Goal: Task Accomplishment & Management: Use online tool/utility

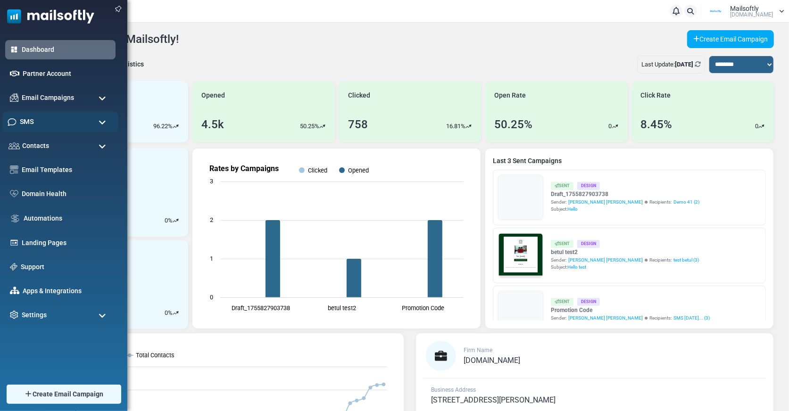
click at [61, 122] on div "SMS" at bounding box center [60, 122] width 116 height 20
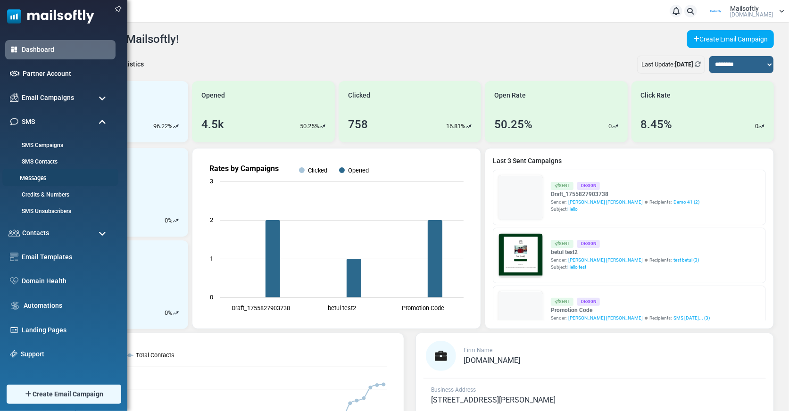
click at [46, 174] on link "Messages" at bounding box center [58, 178] width 113 height 9
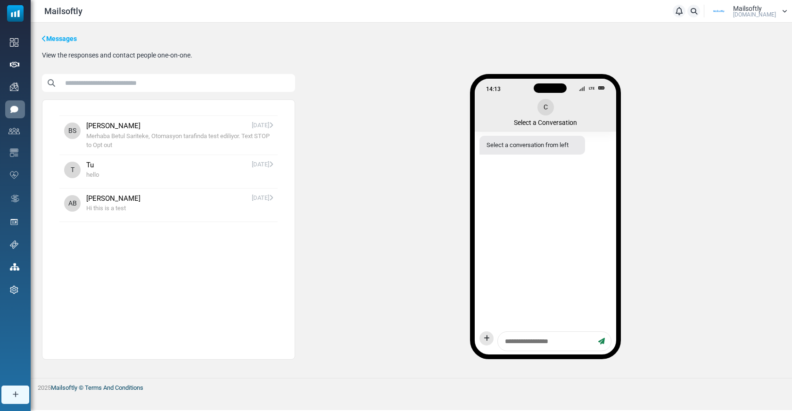
click at [526, 343] on textarea at bounding box center [547, 342] width 93 height 12
type textarea "*"
type textarea "**"
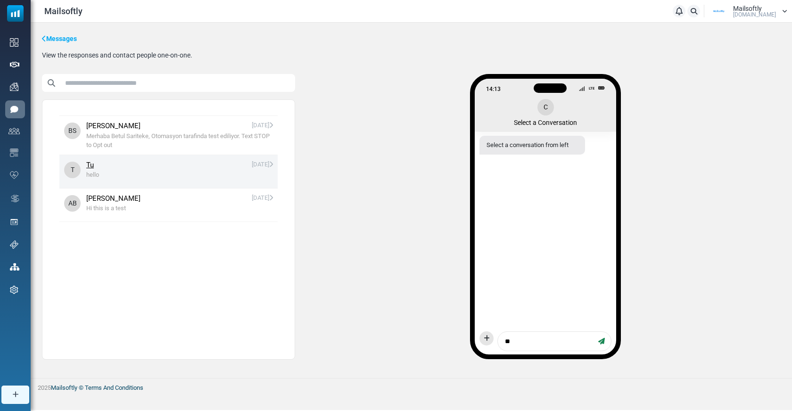
click at [84, 162] on li "T Tu 08/28/2025 hello" at bounding box center [168, 171] width 218 height 33
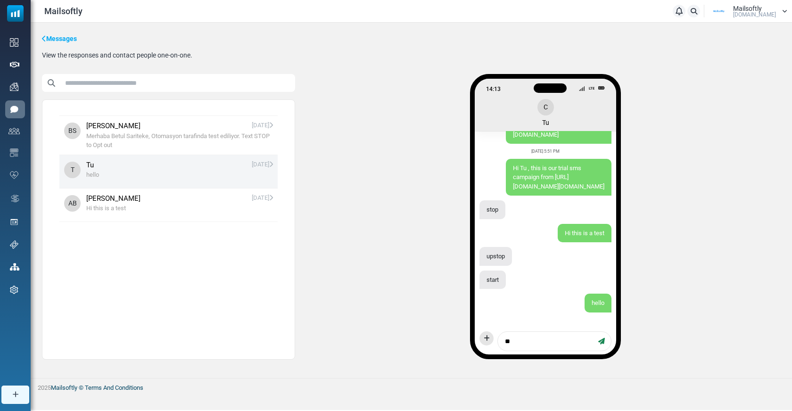
click at [520, 341] on textarea "**" at bounding box center [547, 342] width 93 height 12
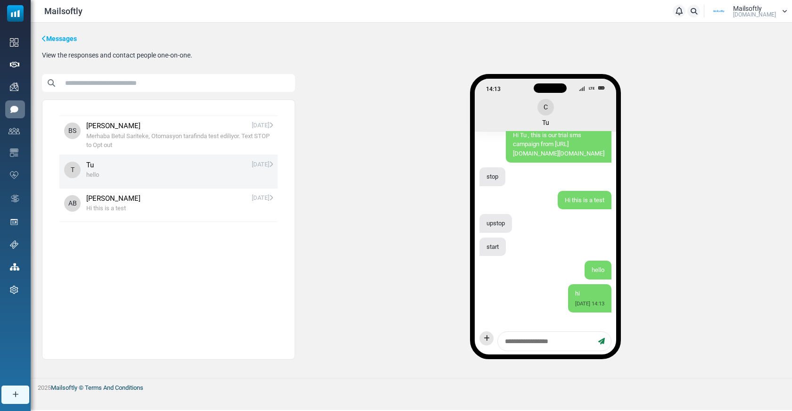
click at [447, 279] on div "14:13 LTE C Tu Mon, Jul 21 at 3:35 PM Hi {(first_name)}, this is a test email f…" at bounding box center [545, 220] width 470 height 293
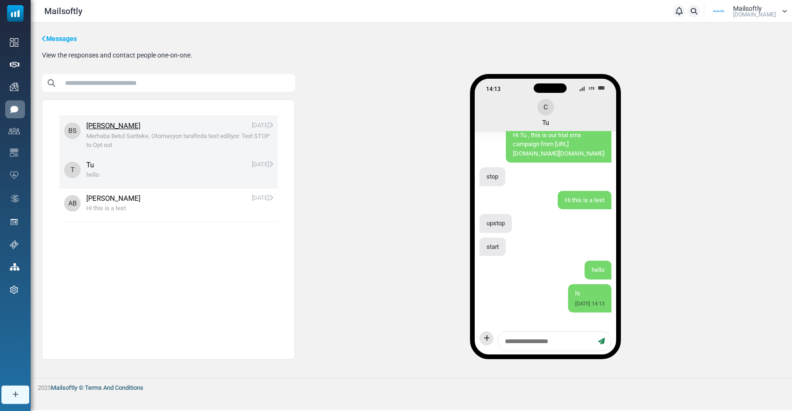
click at [227, 135] on span "Merhaba Betul Sariteke, Otomasyon tarafinda test ediliyor. Text STOP to Opt out" at bounding box center [179, 141] width 187 height 18
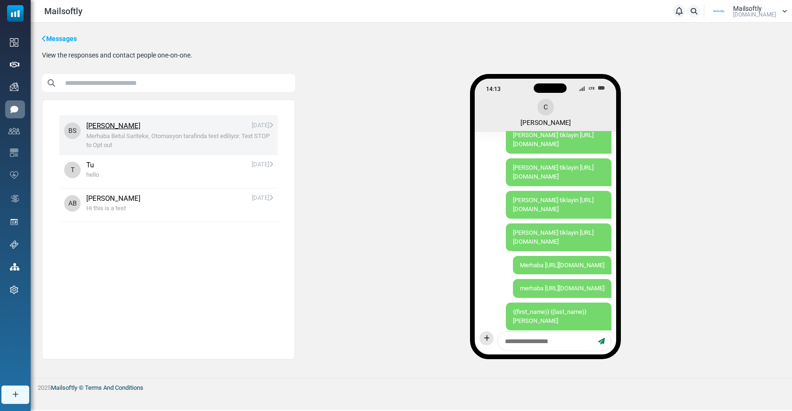
scroll to position [1278, 0]
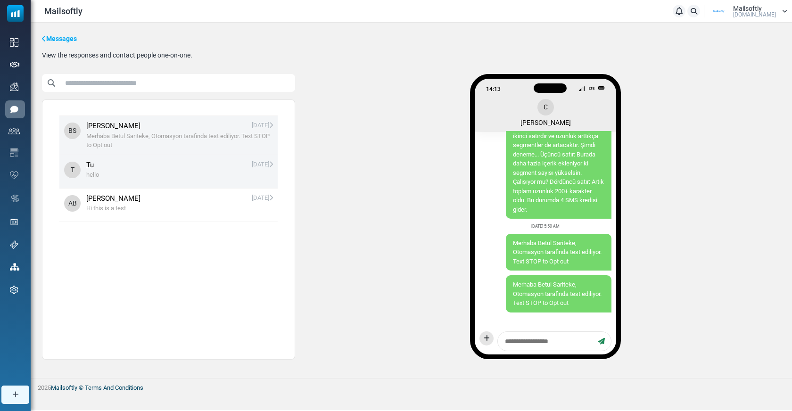
click at [166, 163] on span "Tu 08/28/2025" at bounding box center [179, 165] width 187 height 11
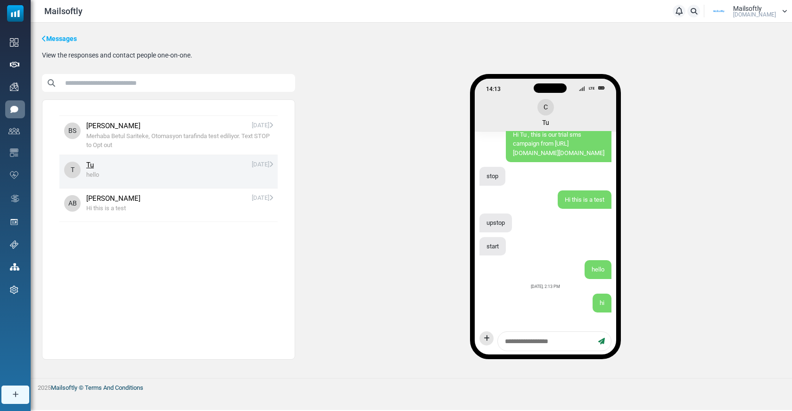
scroll to position [118, 0]
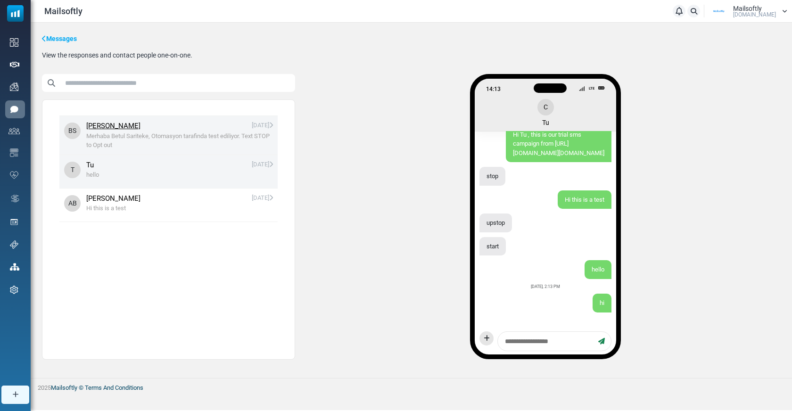
click at [180, 123] on span "Betul Sariteke 08/29/2025" at bounding box center [179, 126] width 187 height 11
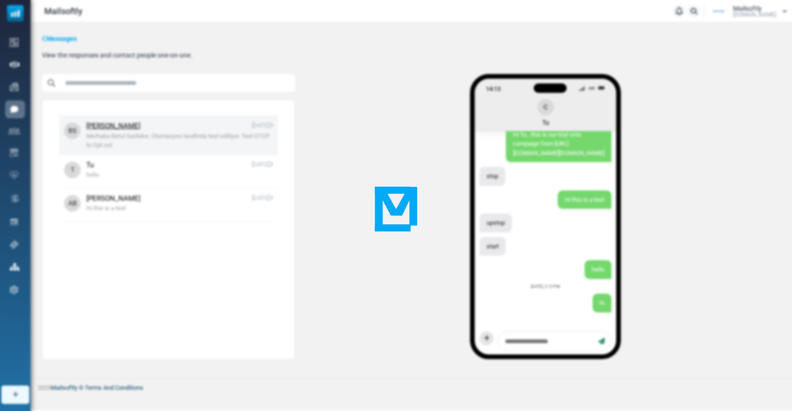
scroll to position [1278, 0]
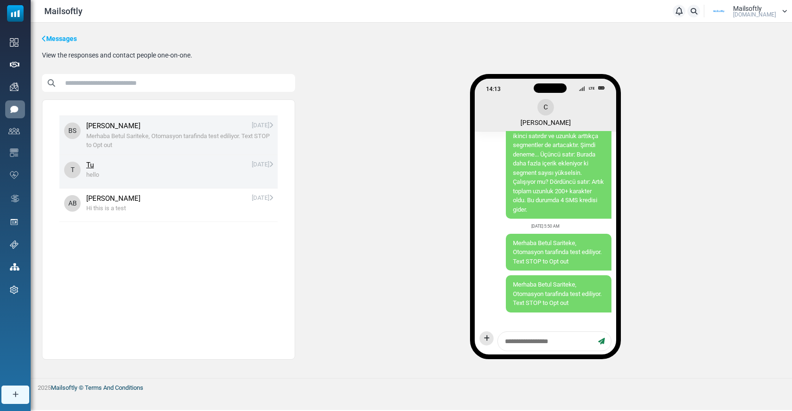
click at [190, 175] on span "hello" at bounding box center [179, 174] width 187 height 9
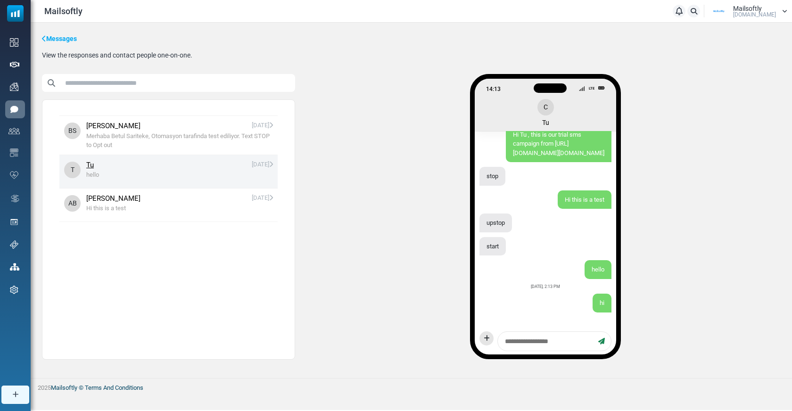
scroll to position [118, 0]
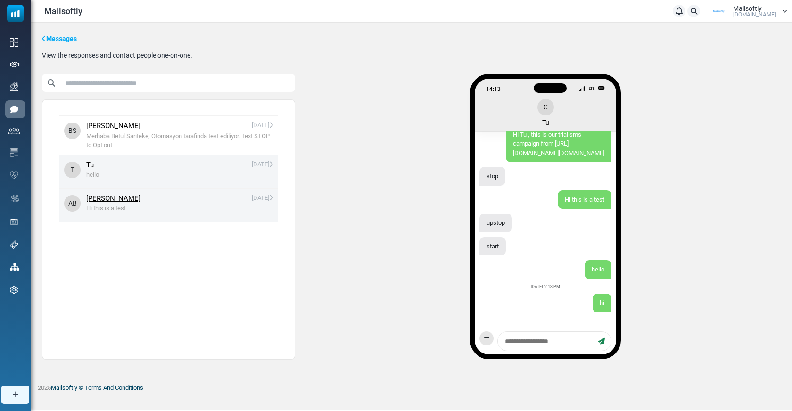
click at [214, 199] on span "Alkan Balkaya 08/28/2025" at bounding box center [179, 198] width 187 height 11
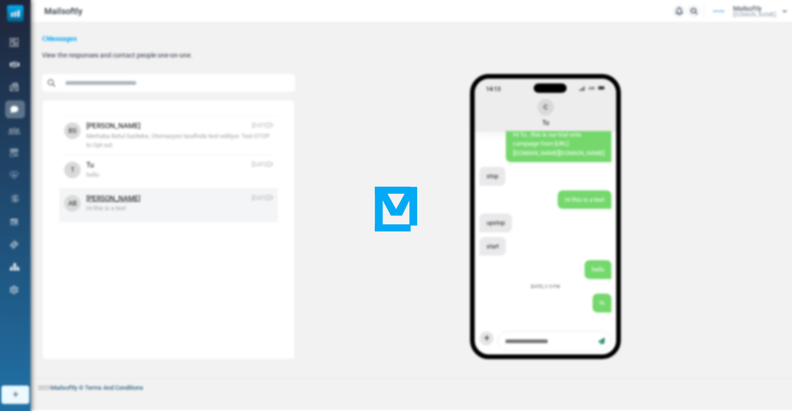
scroll to position [704, 0]
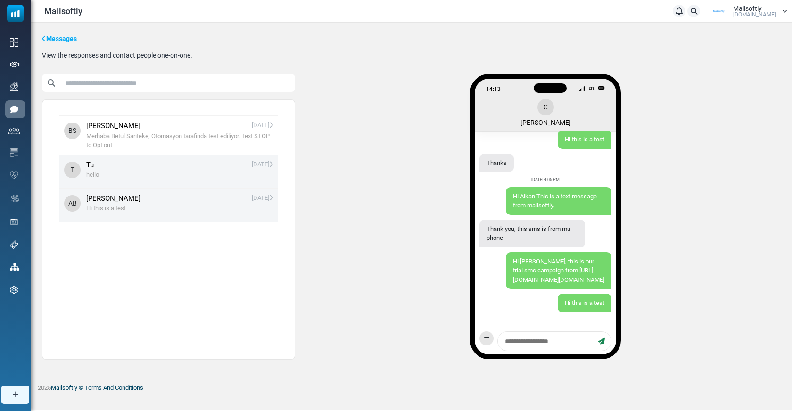
click at [201, 168] on span "Tu 08/28/2025" at bounding box center [179, 165] width 187 height 11
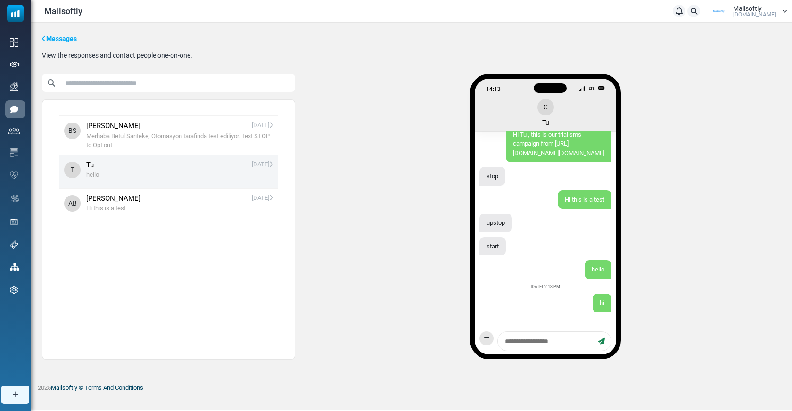
scroll to position [118, 0]
click at [560, 341] on textarea at bounding box center [547, 342] width 93 height 12
type textarea "*****"
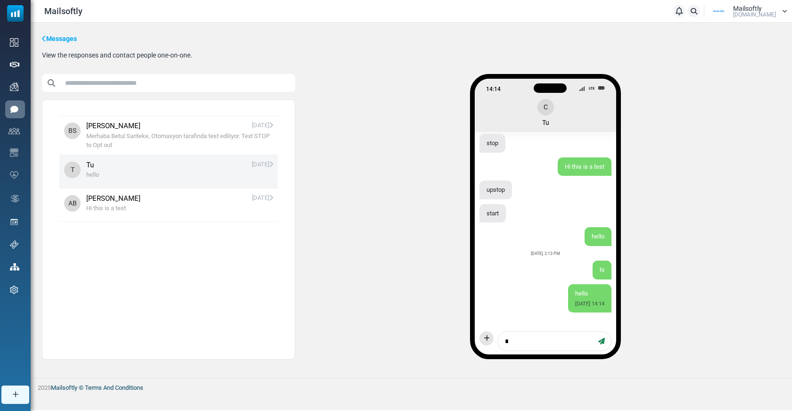
type textarea "**"
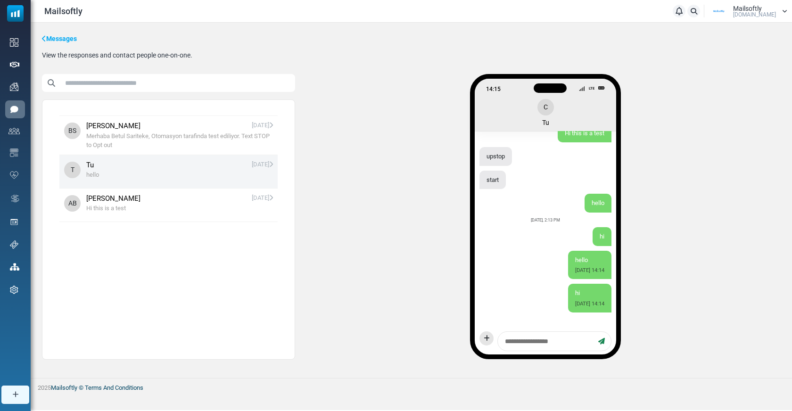
click at [686, 309] on div "14:15 LTE C Tu Mon, Jul 21 at 3:35 PM Hi {(first_name)}, this is a test email f…" at bounding box center [545, 220] width 470 height 293
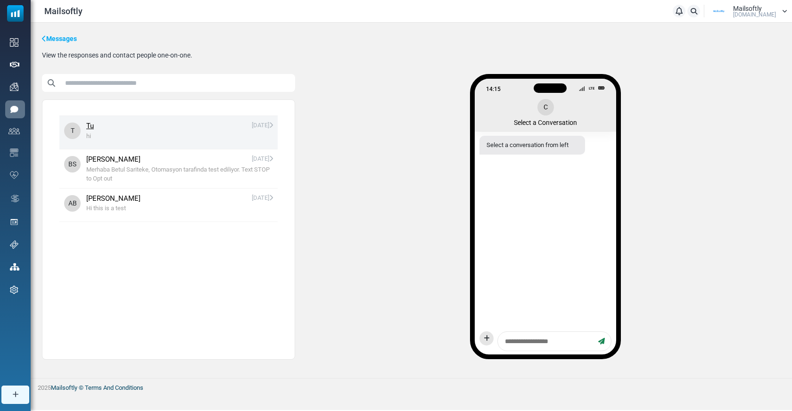
click at [172, 135] on span "hi" at bounding box center [179, 136] width 187 height 9
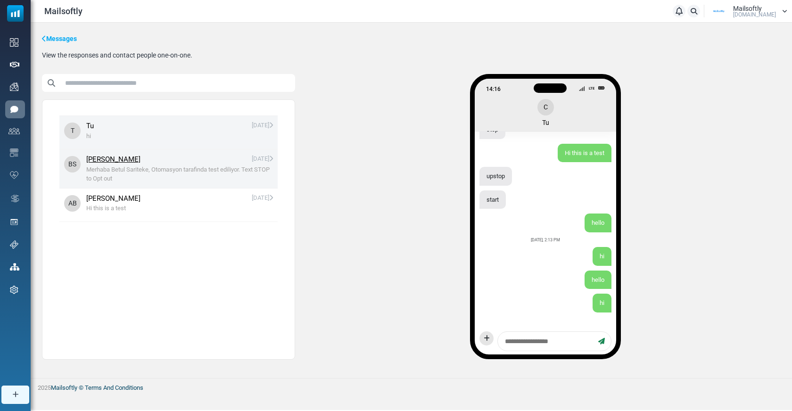
click at [261, 174] on span "Merhaba Betul Sariteke, Otomasyon tarafinda test ediliyor. Text STOP to Opt out" at bounding box center [179, 174] width 187 height 18
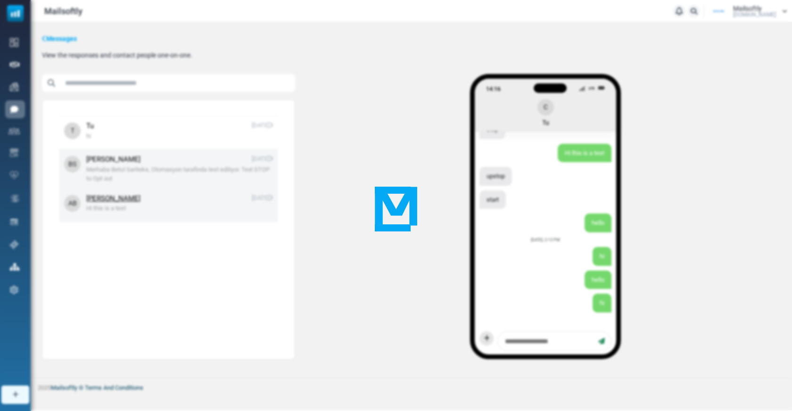
scroll to position [1278, 0]
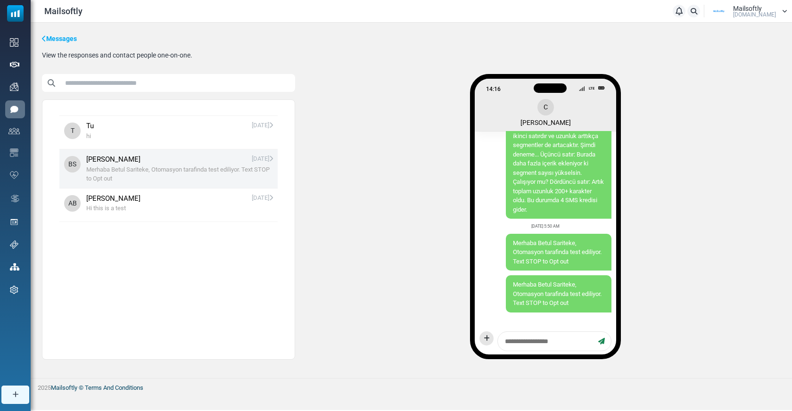
click at [542, 106] on div "C Betul Sariteke" at bounding box center [545, 112] width 50 height 27
click at [108, 156] on link "[PERSON_NAME]" at bounding box center [113, 159] width 54 height 11
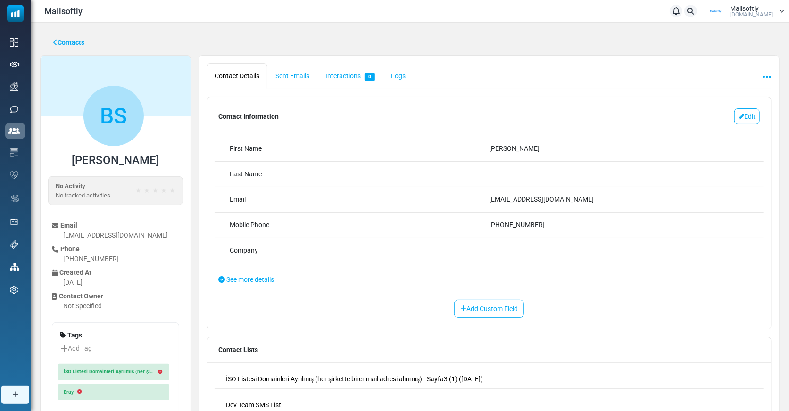
click at [70, 39] on link "Contacts" at bounding box center [68, 43] width 31 height 10
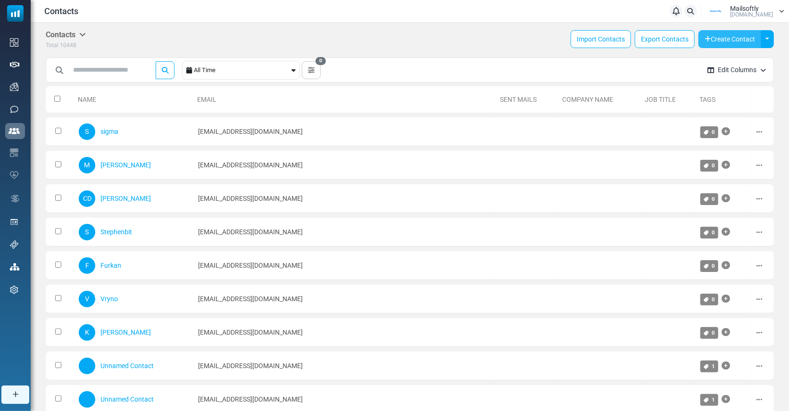
click at [717, 38] on button "Create Contact" at bounding box center [729, 39] width 63 height 18
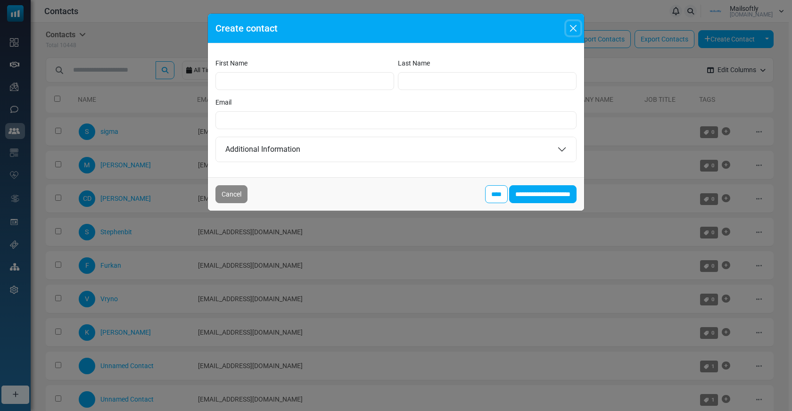
click at [574, 27] on button "Close" at bounding box center [573, 28] width 14 height 14
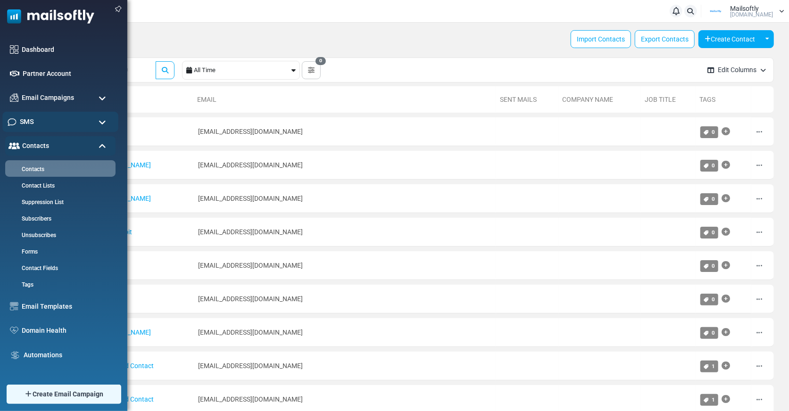
click at [23, 117] on span "SMS" at bounding box center [27, 121] width 14 height 10
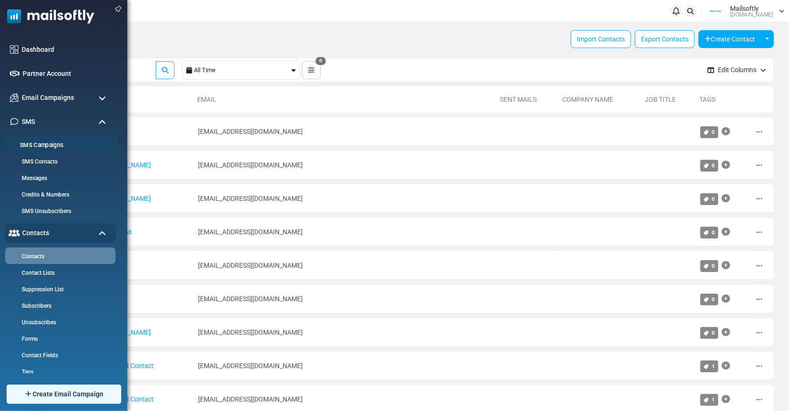
click at [33, 146] on link "SMS Campaigns" at bounding box center [58, 145] width 113 height 9
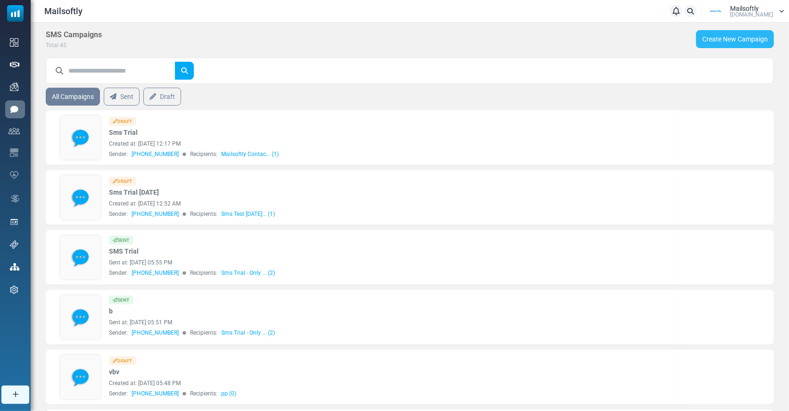
click at [730, 38] on link "Create New Campaign" at bounding box center [735, 39] width 78 height 18
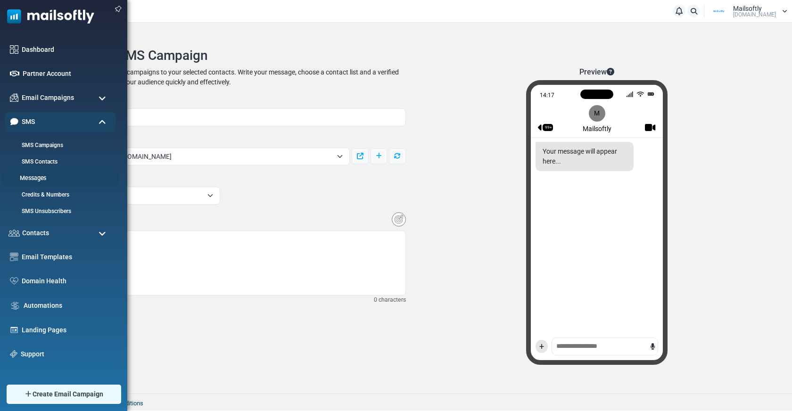
click at [39, 175] on link "Messages" at bounding box center [58, 178] width 113 height 9
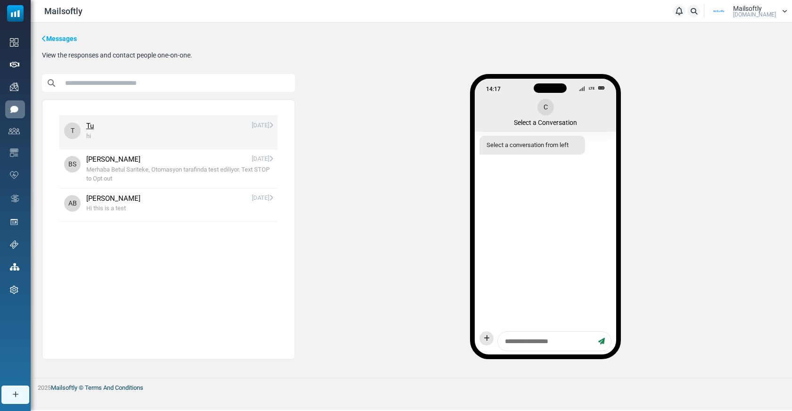
click at [215, 140] on li "T Tu Today hi" at bounding box center [168, 132] width 218 height 33
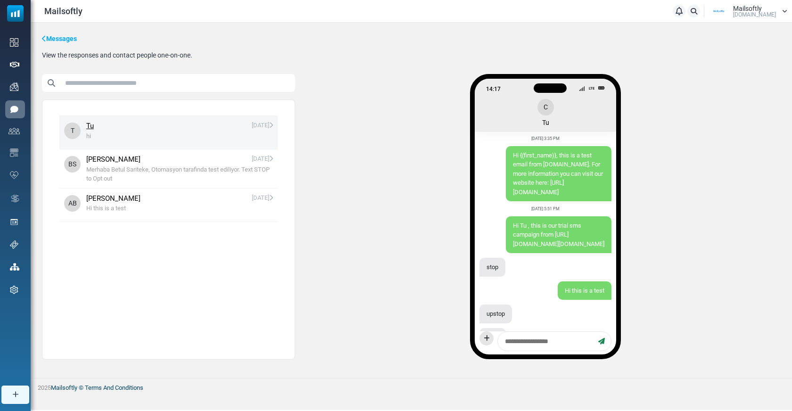
scroll to position [165, 0]
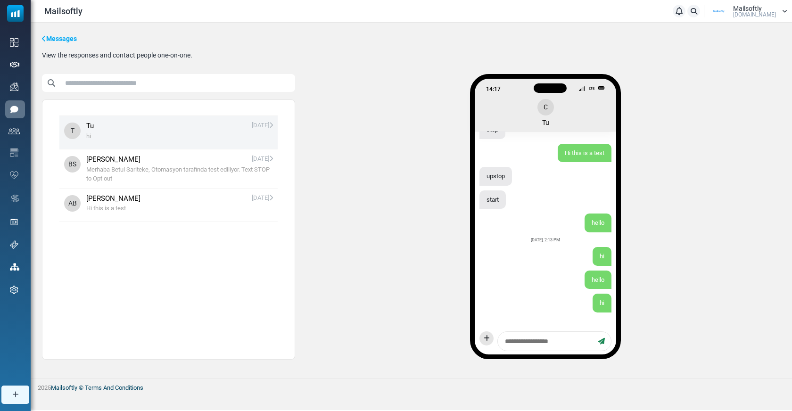
click at [503, 340] on textarea at bounding box center [547, 342] width 93 height 12
click at [387, 295] on div "14:17 LTE C Tu Mon, Jul 21 at 3:35 PM Hi {(first_name)}, this is a test email f…" at bounding box center [545, 220] width 470 height 293
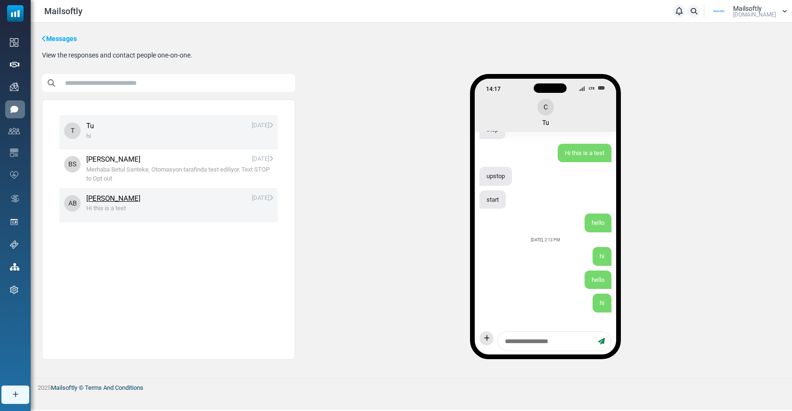
click at [222, 211] on span "Hi this is a test" at bounding box center [179, 208] width 187 height 9
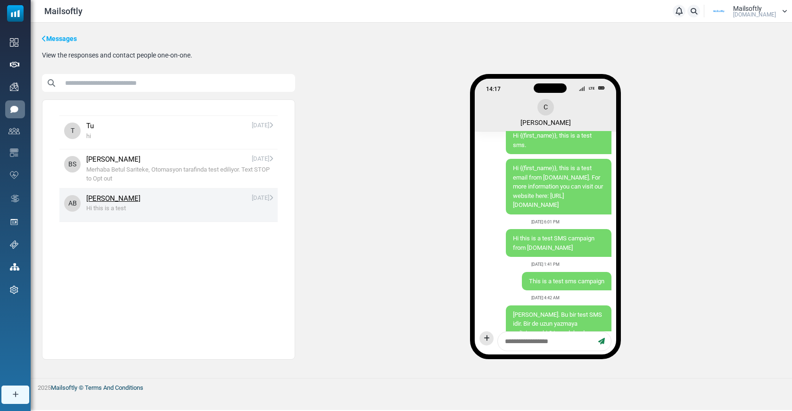
scroll to position [704, 0]
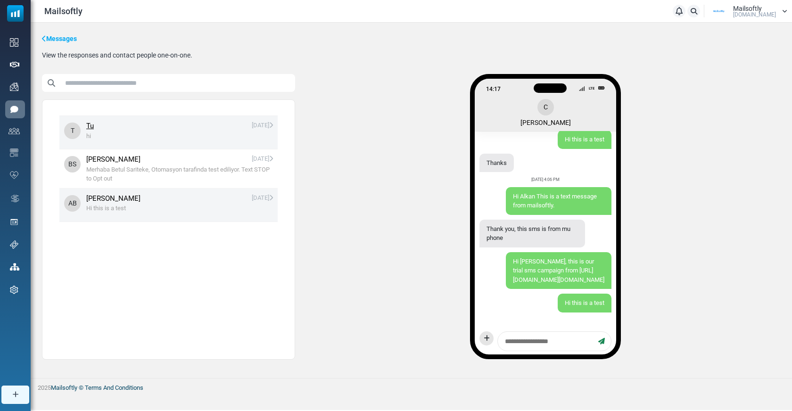
click at [201, 134] on span "hi" at bounding box center [179, 136] width 187 height 9
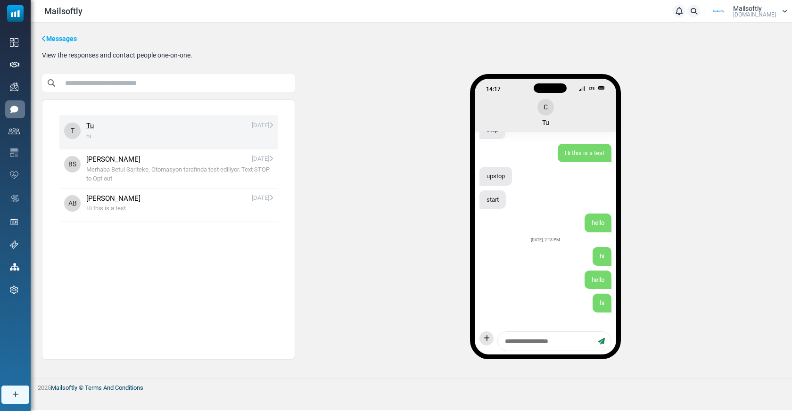
scroll to position [165, 0]
click at [511, 338] on textarea at bounding box center [547, 342] width 93 height 12
type textarea "**********"
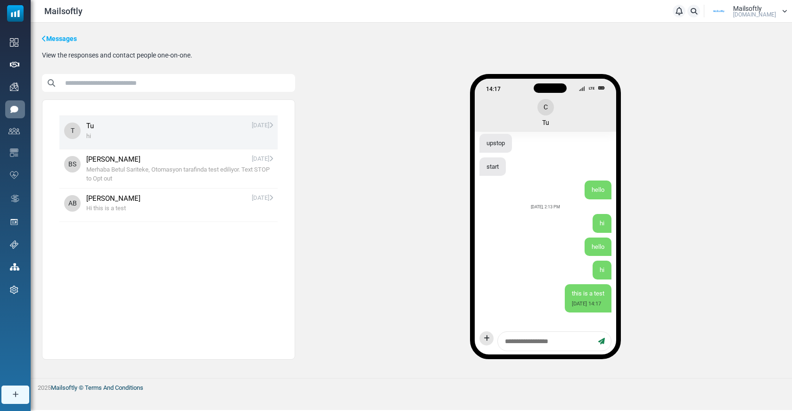
click at [427, 270] on div "14:17 LTE C Tu Mon, Jul 21 at 3:35 PM Hi {(first_name)}, this is a test email f…" at bounding box center [545, 220] width 470 height 293
click at [156, 86] on input "text" at bounding box center [177, 83] width 235 height 18
type input "**"
click button "Add to Contact List ( 0 )" at bounding box center [0, 0] width 0 height 0
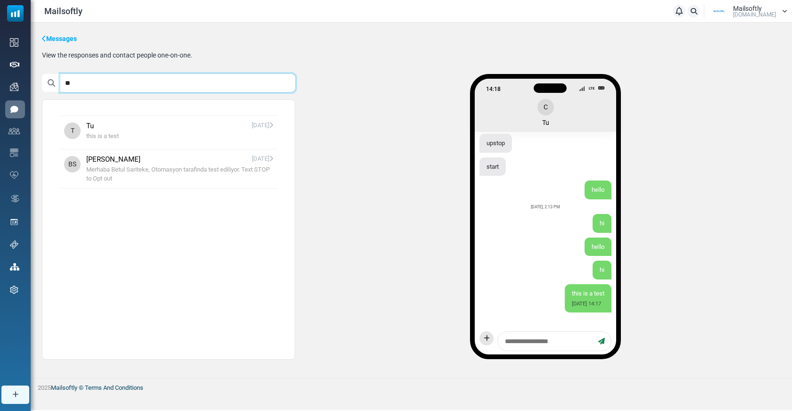
click at [120, 84] on input "**" at bounding box center [177, 83] width 235 height 18
click at [350, 123] on div "14:18 LTE C Tu Mon, Jul 21 at 3:35 PM Hi {(first_name)}, this is a test email f…" at bounding box center [545, 220] width 470 height 293
click at [425, 91] on div "14:18 LTE C Tu Mon, Jul 21 at 3:35 PM Hi {(first_name)}, this is a test email f…" at bounding box center [545, 220] width 470 height 293
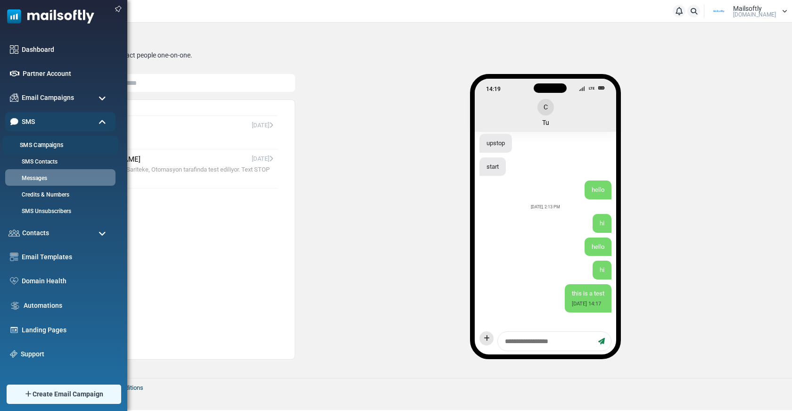
click at [35, 142] on link "SMS Campaigns" at bounding box center [58, 145] width 113 height 9
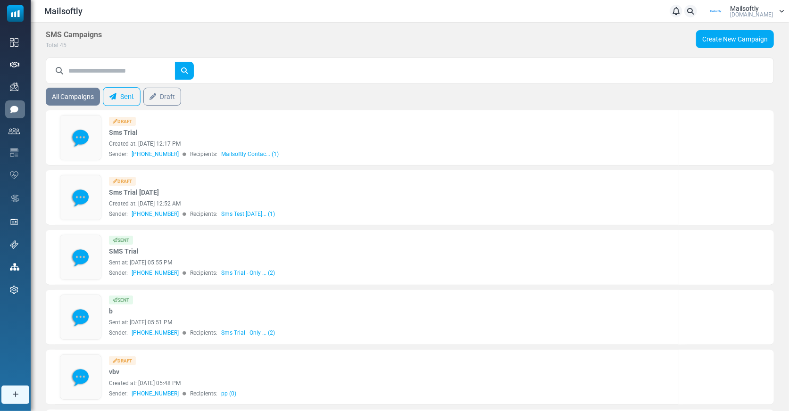
click at [133, 92] on link "Sent" at bounding box center [122, 96] width 38 height 19
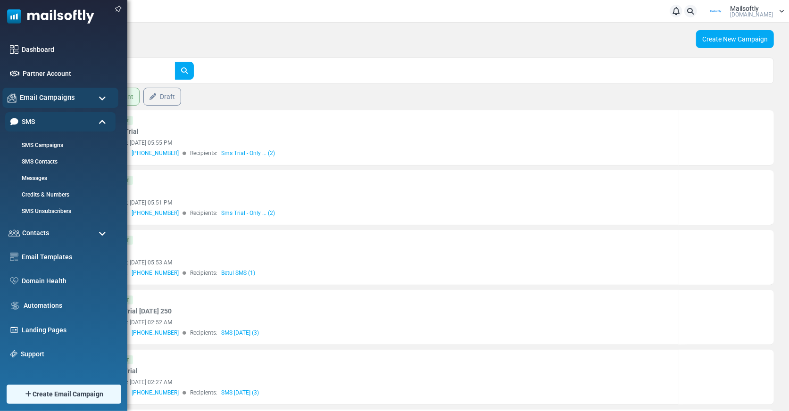
click at [63, 92] on span "Email Campaigns" at bounding box center [47, 97] width 55 height 10
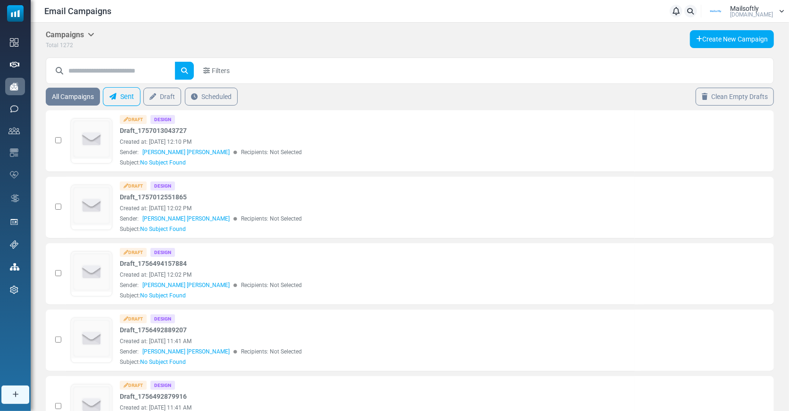
click at [117, 93] on link "Sent" at bounding box center [122, 96] width 38 height 19
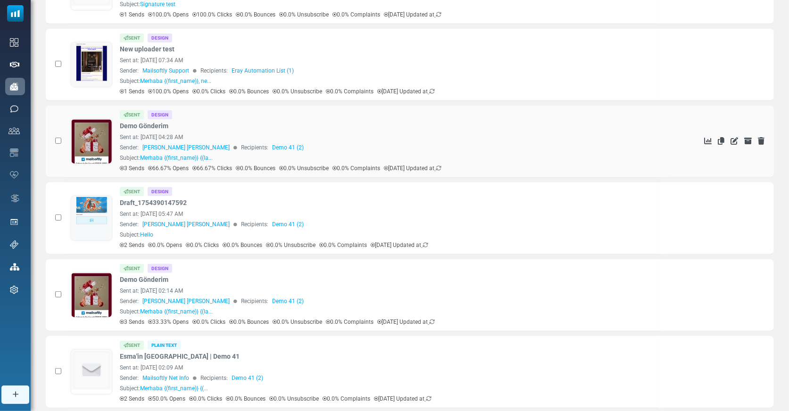
scroll to position [159, 0]
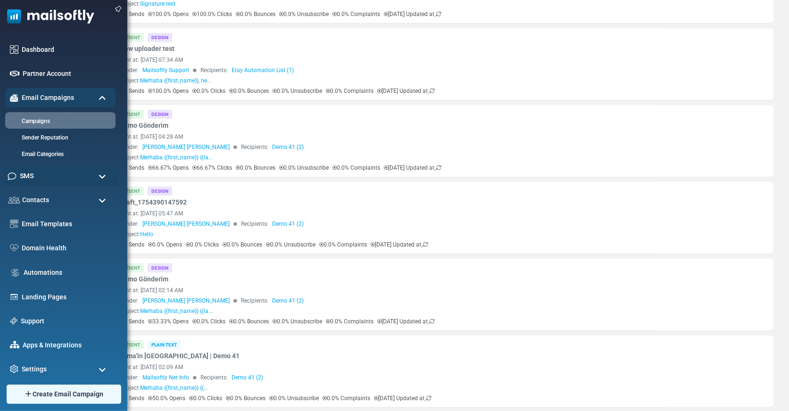
click at [34, 174] on div "SMS" at bounding box center [60, 176] width 116 height 20
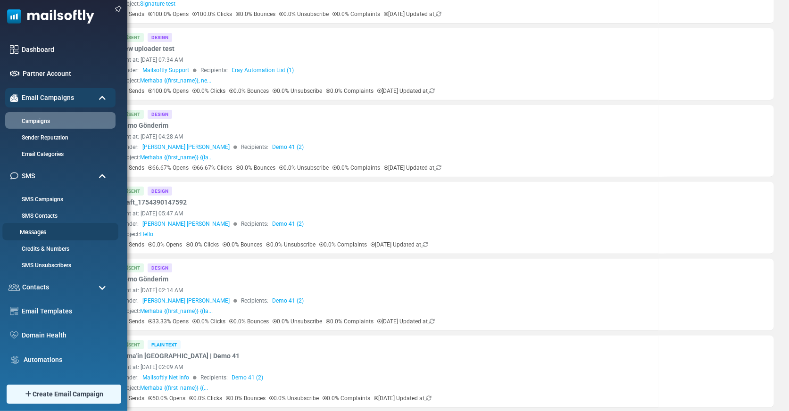
click at [35, 232] on link "Messages" at bounding box center [58, 232] width 113 height 9
